Goal: Book appointment/travel/reservation

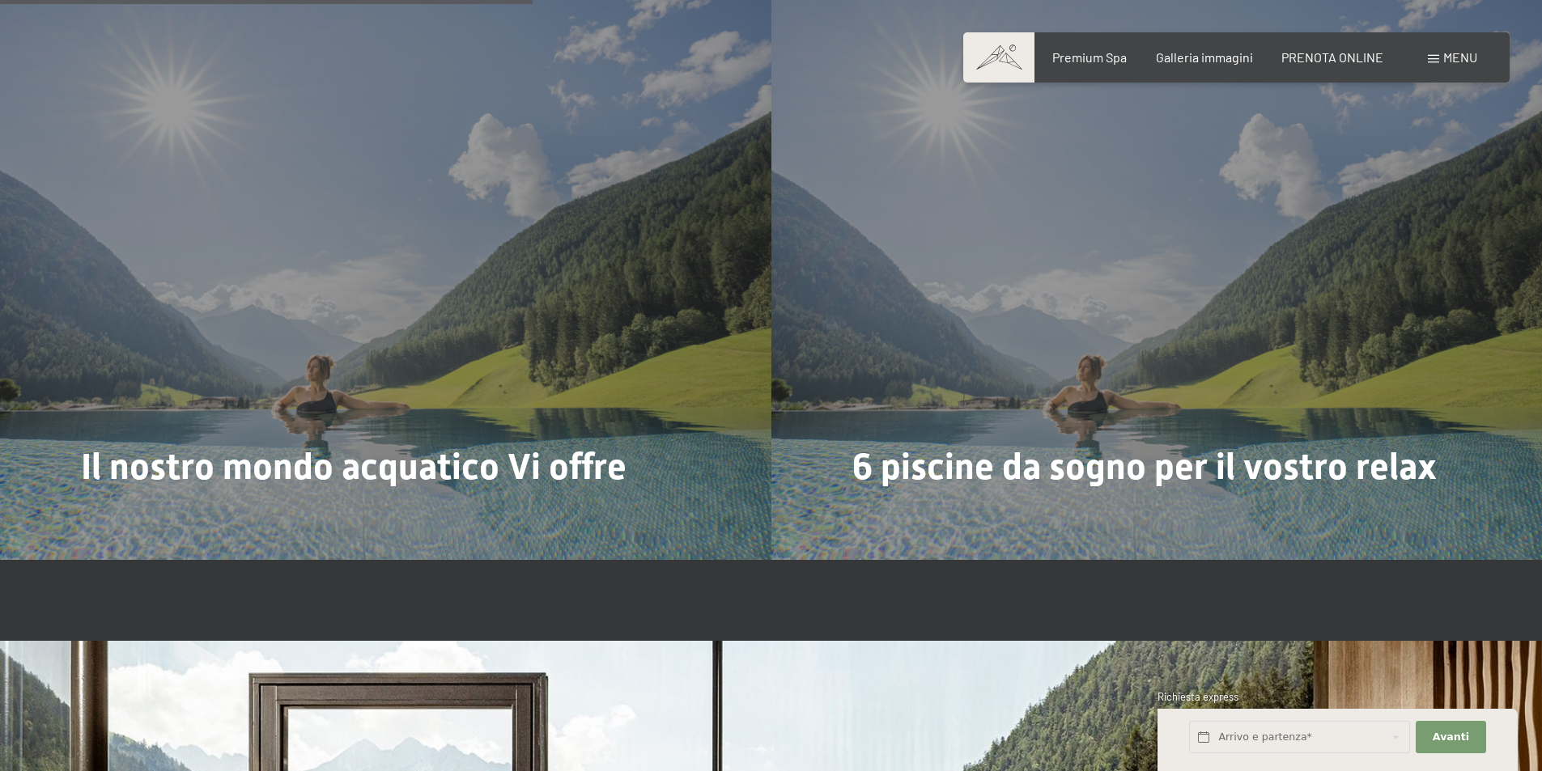
scroll to position [4614, 0]
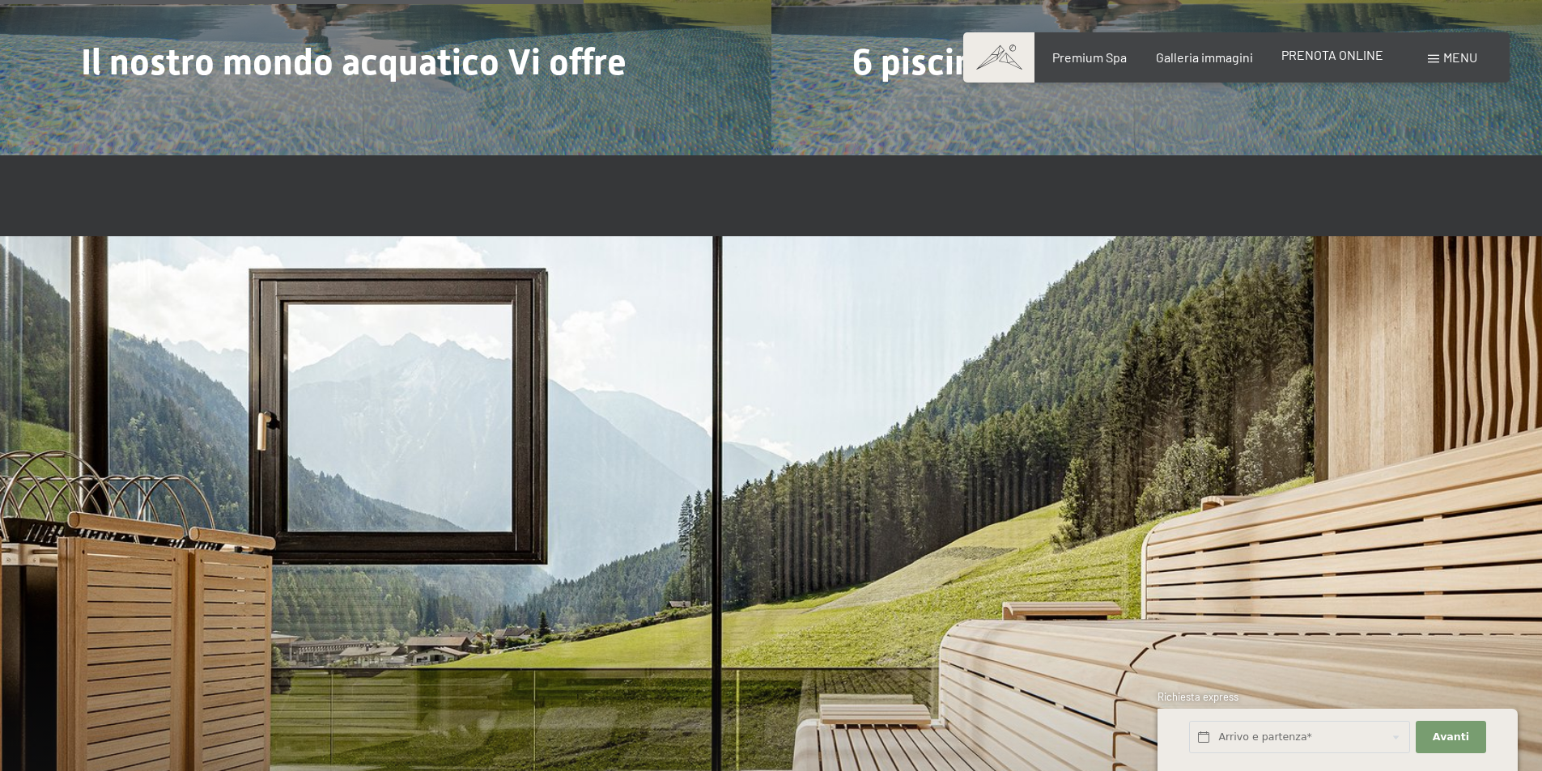
click at [1332, 48] on span "PRENOTA ONLINE" at bounding box center [1332, 54] width 102 height 15
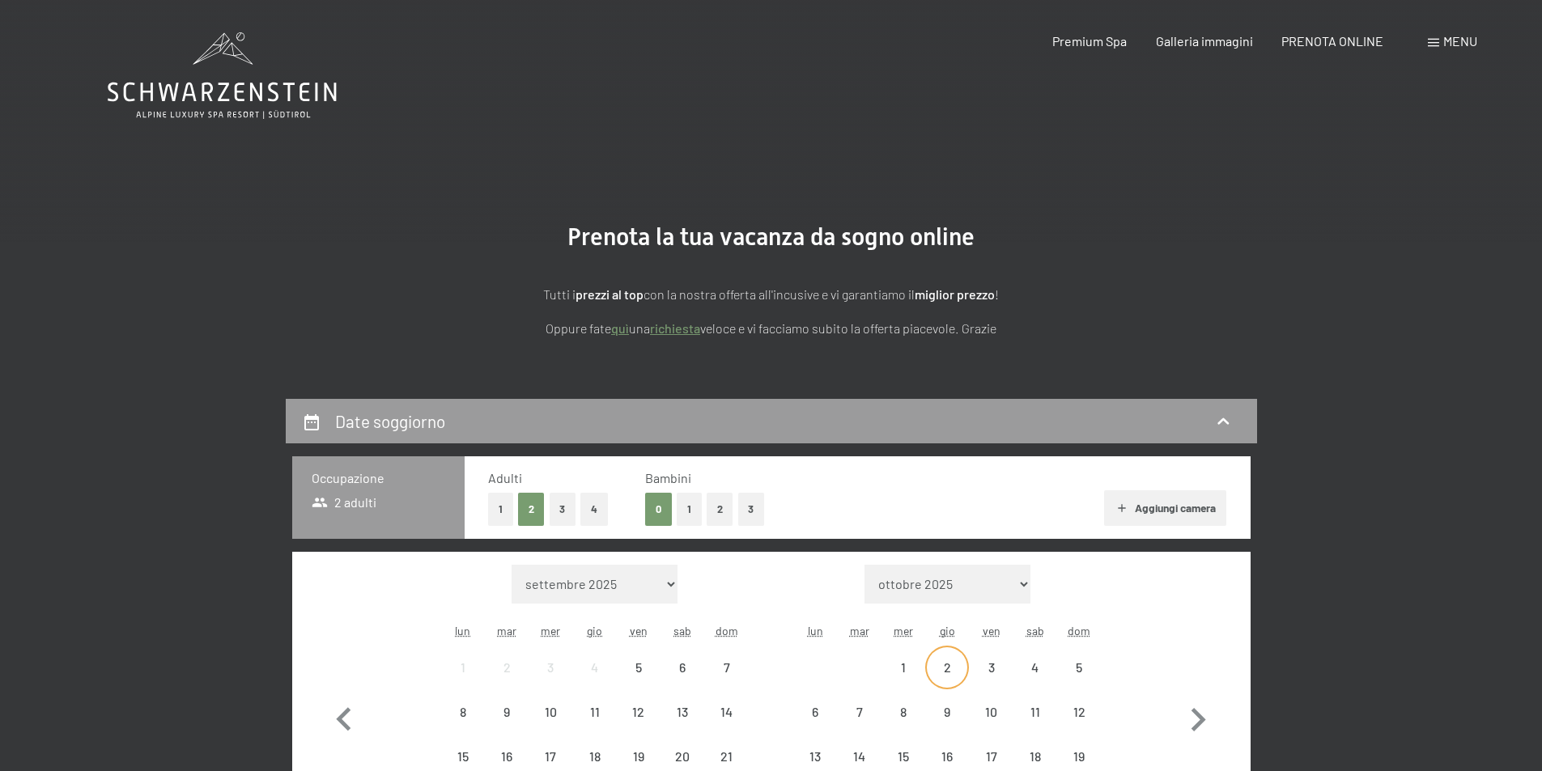
scroll to position [243, 0]
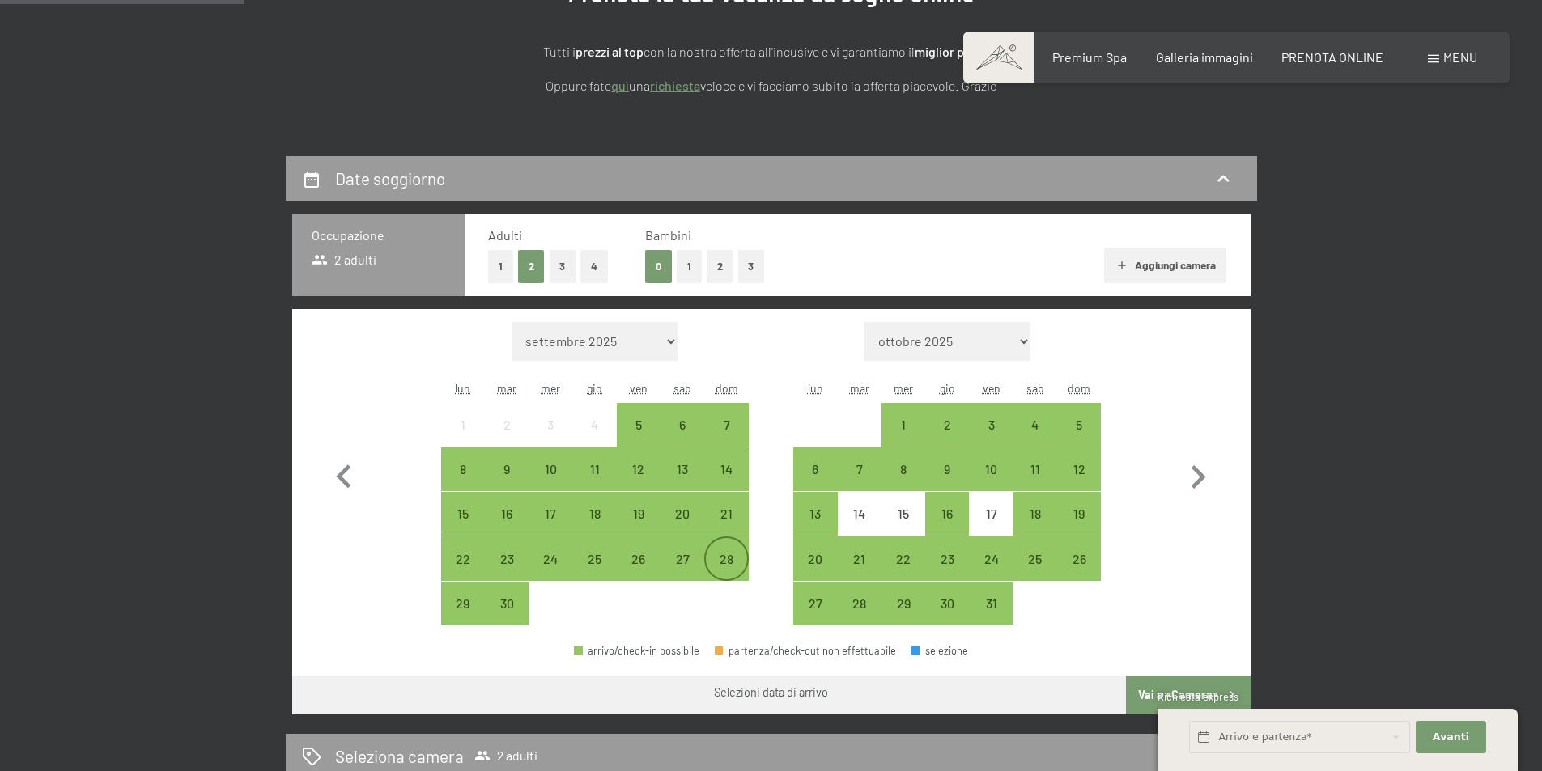
click at [716, 559] on div "28" at bounding box center [726, 573] width 40 height 40
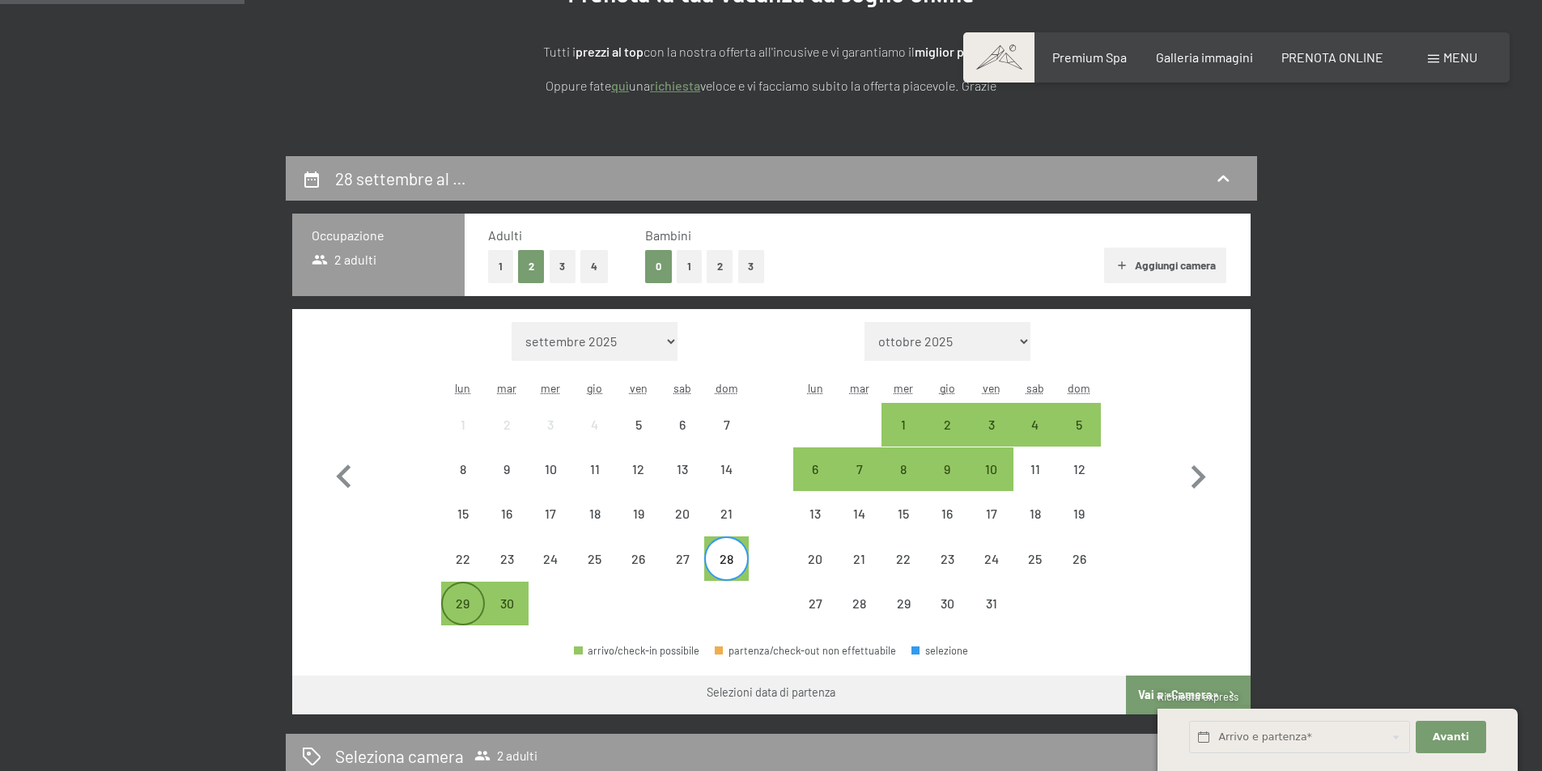
click at [453, 614] on div "29" at bounding box center [463, 617] width 40 height 40
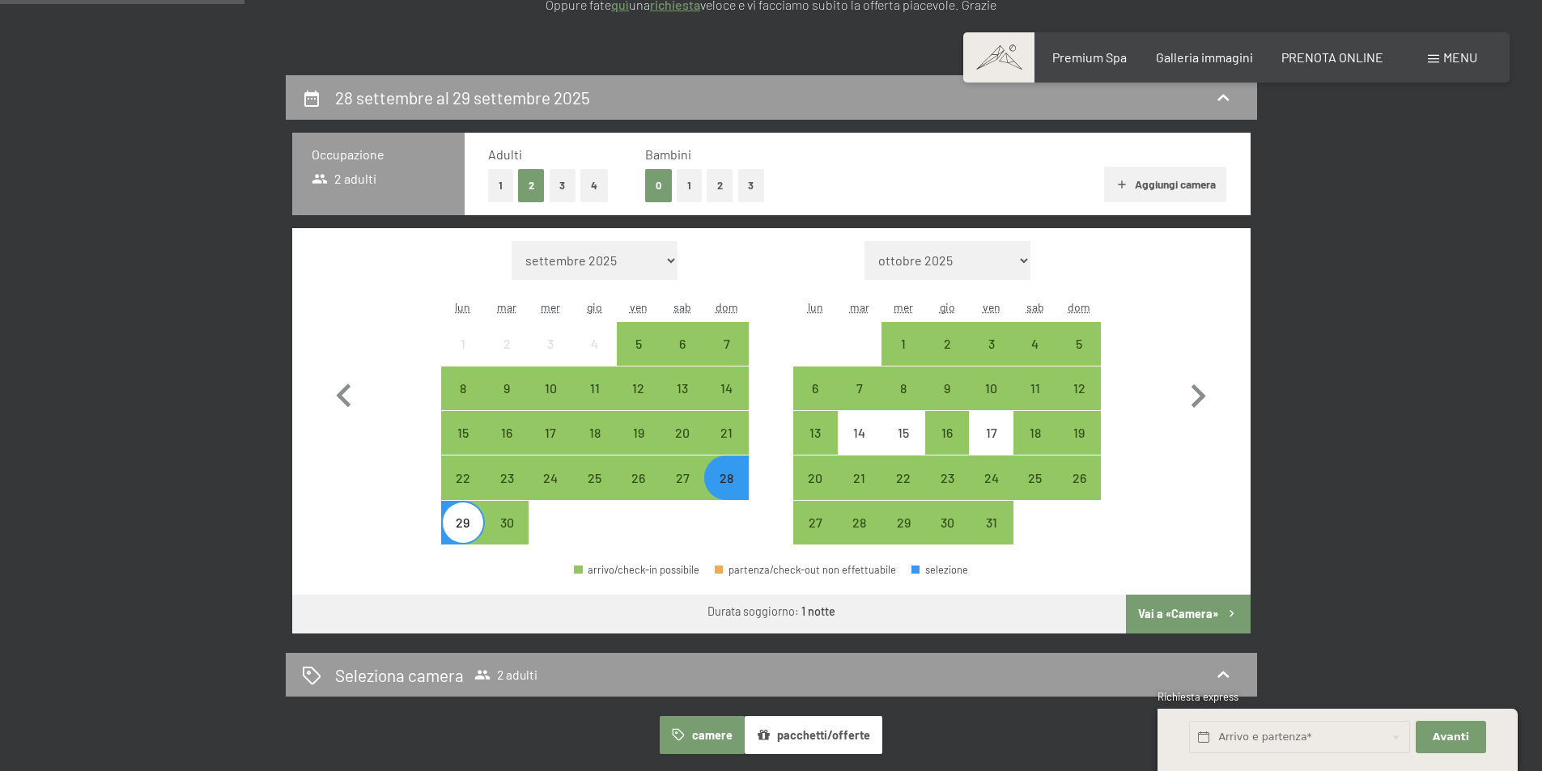
scroll to position [405, 0]
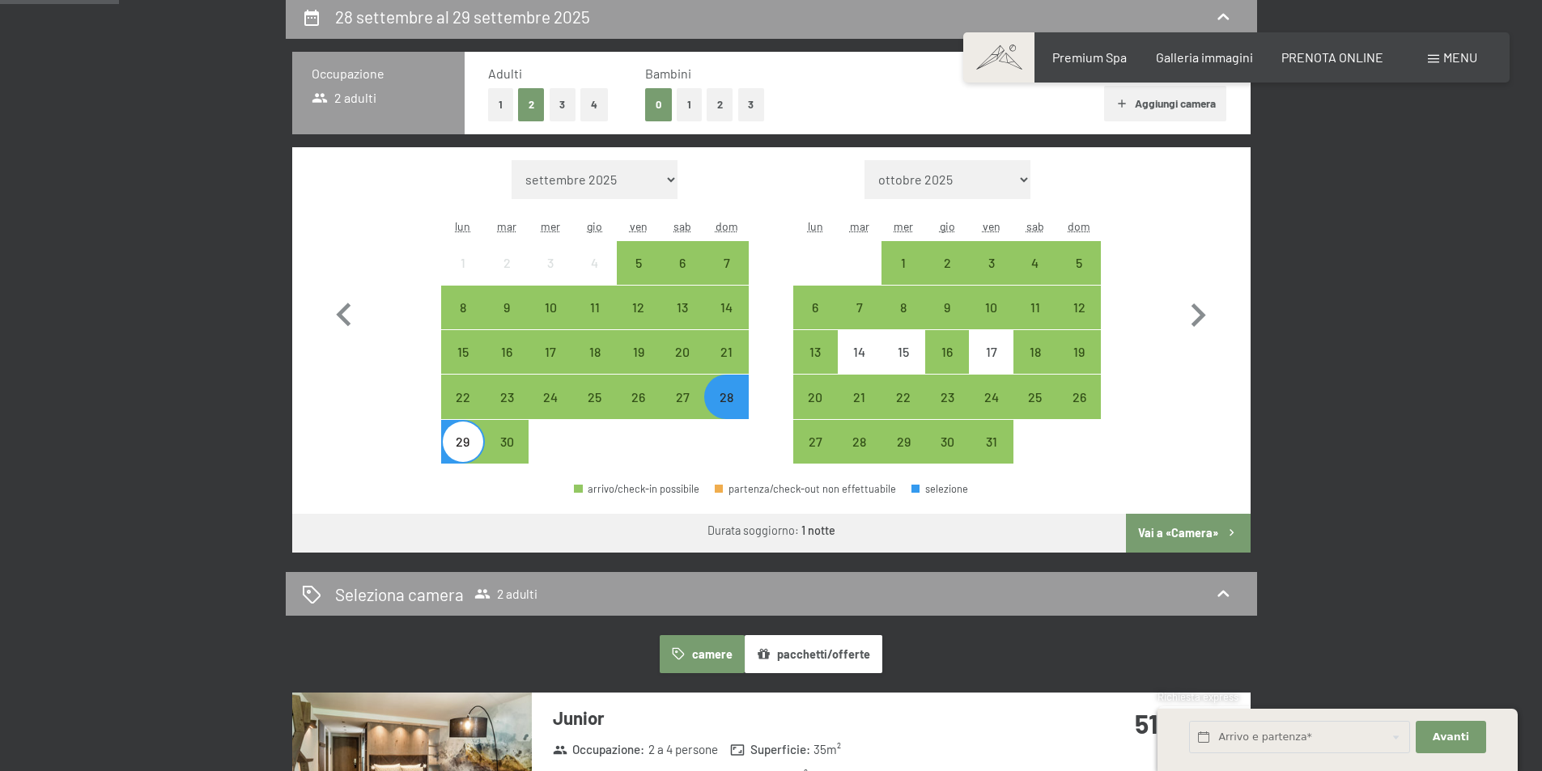
click at [1165, 538] on button "Vai a «Camera»" at bounding box center [1188, 533] width 124 height 39
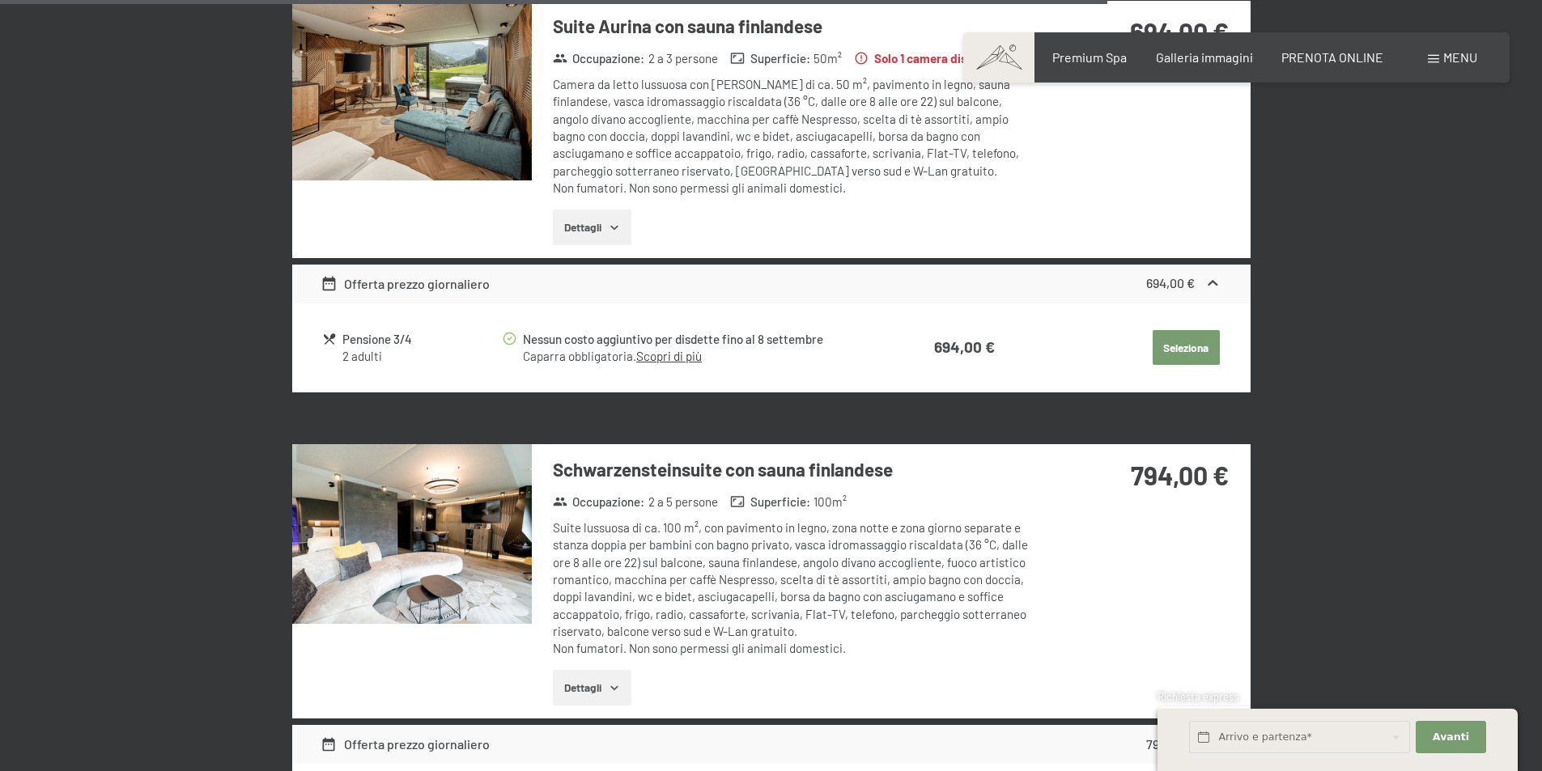
scroll to position [3718, 0]
